Goal: Task Accomplishment & Management: Manage account settings

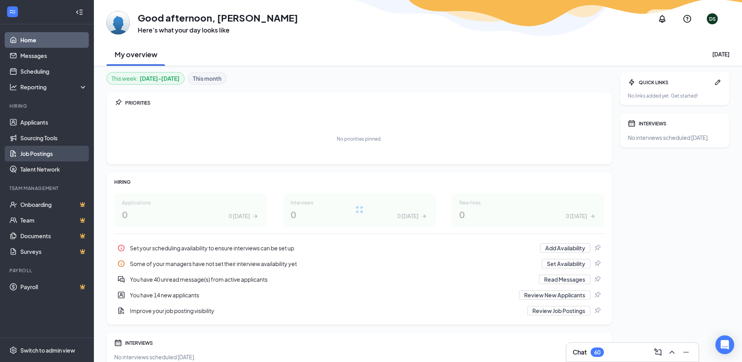
click at [34, 155] on link "Job Postings" at bounding box center [53, 154] width 67 height 16
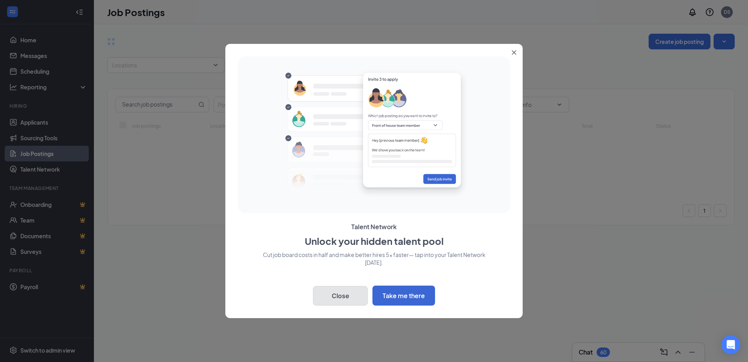
click at [346, 294] on button "Close" at bounding box center [340, 296] width 55 height 20
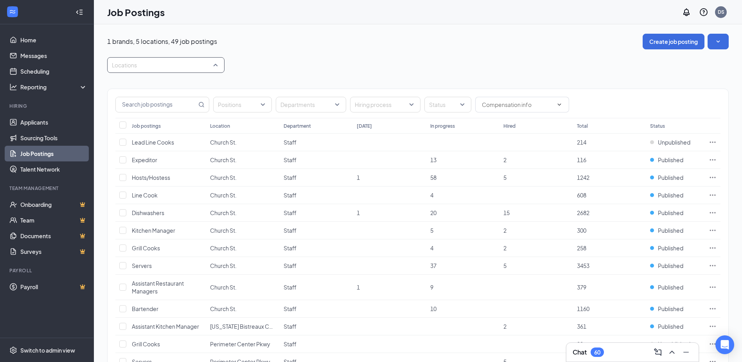
click at [215, 68] on div "Locations" at bounding box center [165, 65] width 117 height 16
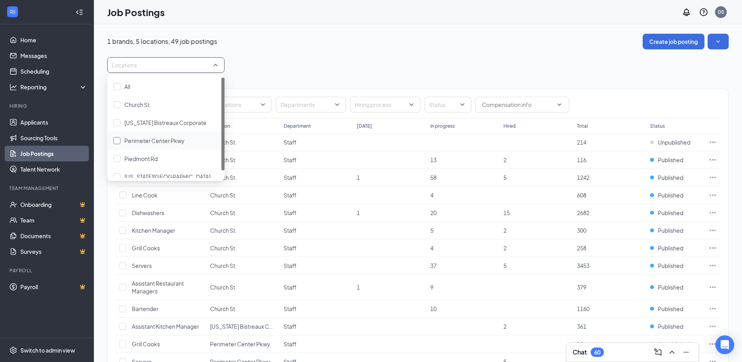
click at [119, 141] on div at bounding box center [116, 140] width 7 height 7
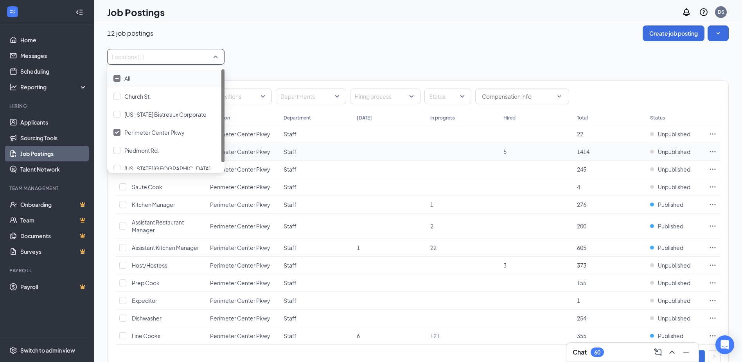
scroll to position [34, 0]
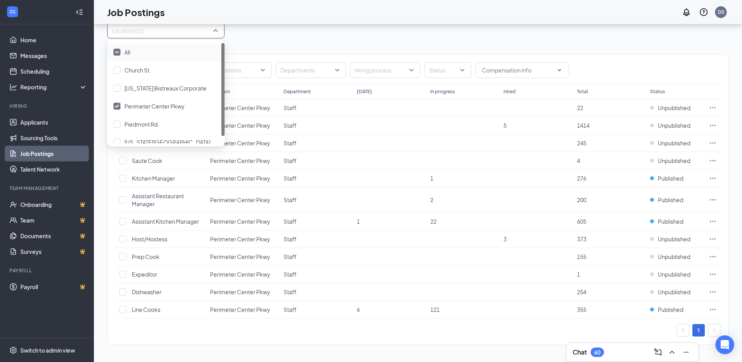
click at [244, 43] on div "Positions Departments Hiring process Status Job postings Location Department [D…" at bounding box center [418, 195] width 622 height 314
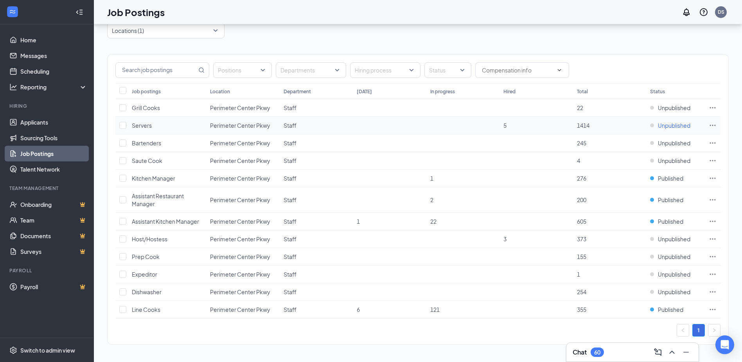
click at [664, 125] on span "Unpublished" at bounding box center [674, 125] width 32 height 8
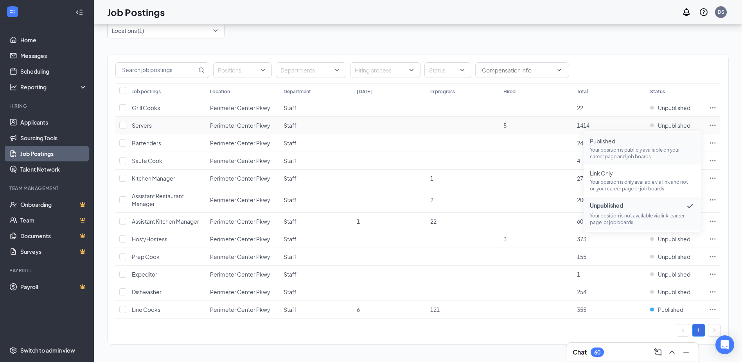
click at [609, 139] on span "Published" at bounding box center [642, 141] width 105 height 8
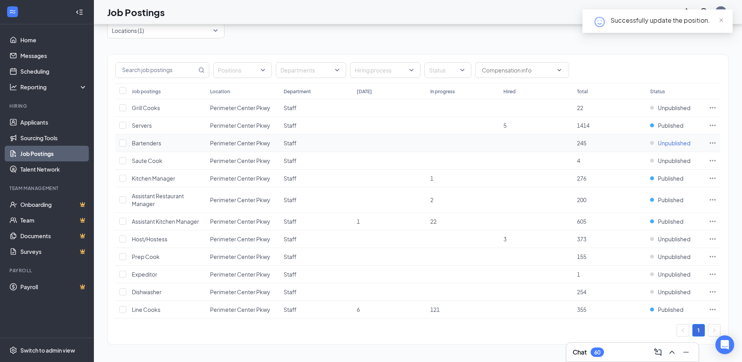
click at [675, 145] on span "Unpublished" at bounding box center [674, 143] width 32 height 8
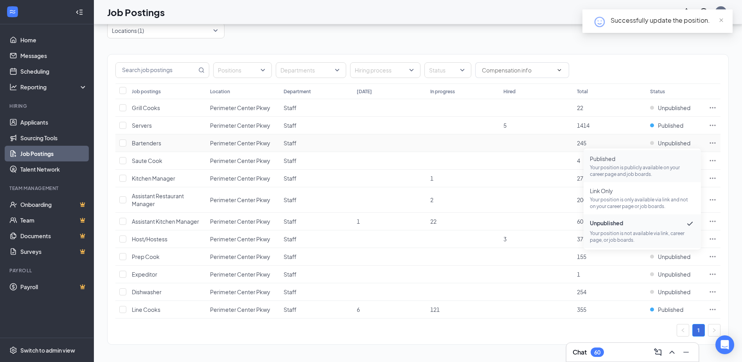
click at [615, 162] on span "Published" at bounding box center [642, 159] width 105 height 8
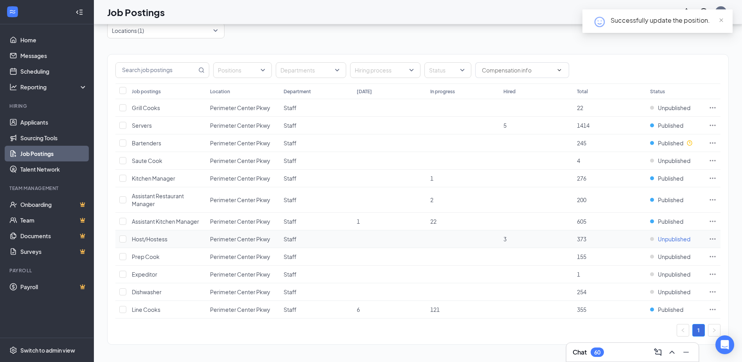
click at [661, 236] on span "Unpublished" at bounding box center [674, 239] width 32 height 8
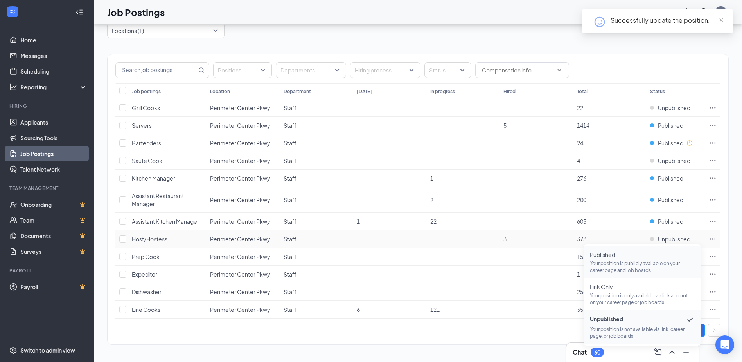
click at [613, 258] on span "Published" at bounding box center [642, 254] width 105 height 8
